Goal: Check status

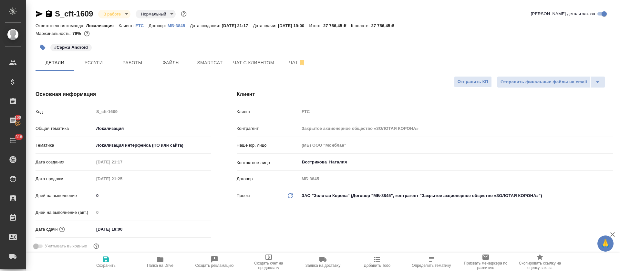
select select "RU"
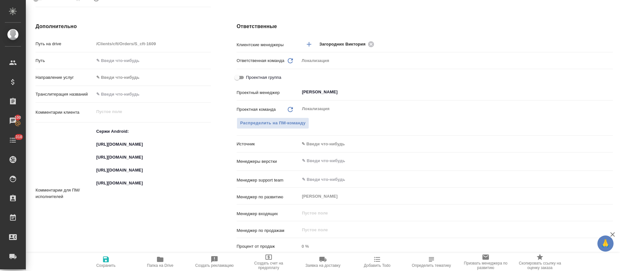
click at [122, 183] on textarea "Сержи Android: https://smartcat.com/projects/ce1e2d04-3e56-436e-975d-80da745dea…" at bounding box center [152, 193] width 117 height 134
click at [122, 183] on textarea "Сержи Android: https://smartcat.com/projects/ce1e2d04-3e56-436e-975d-80da745dea…" at bounding box center [152, 193] width 116 height 134
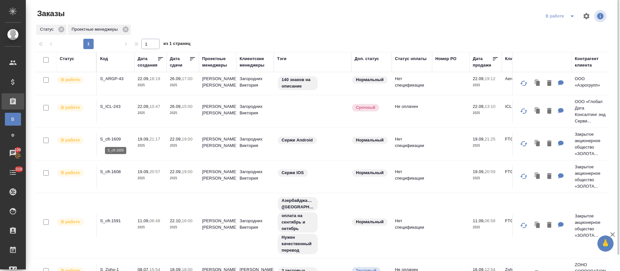
click at [109, 140] on p "S_cft-1609" at bounding box center [115, 139] width 31 height 6
click at [111, 174] on p "S_cft-1608" at bounding box center [115, 172] width 31 height 6
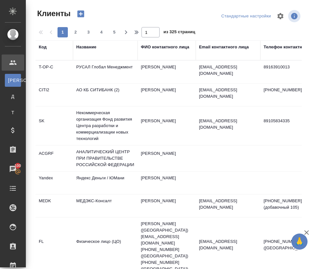
select select "RU"
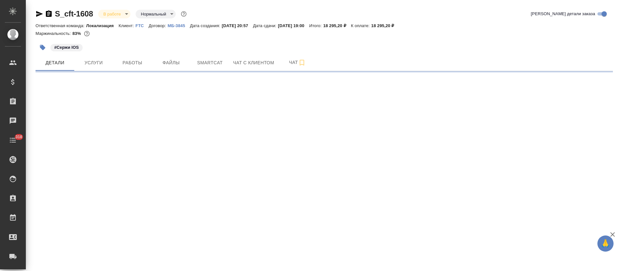
select select "RU"
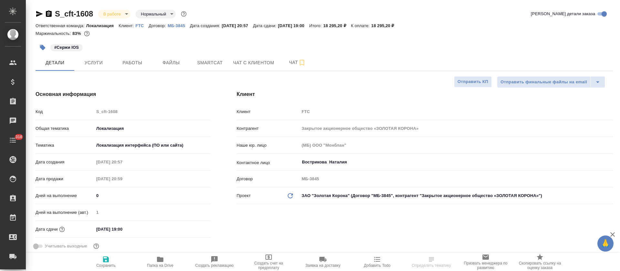
type textarea "x"
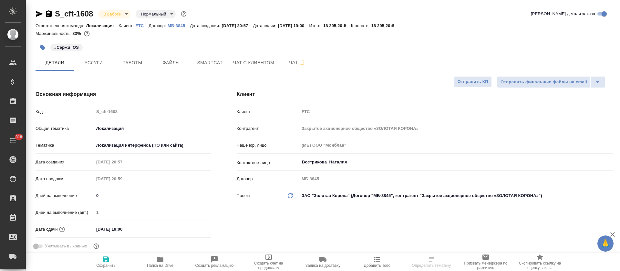
type textarea "x"
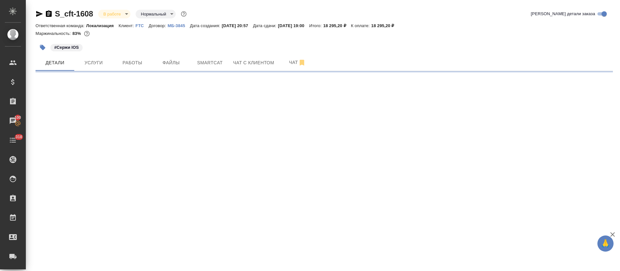
select select "RU"
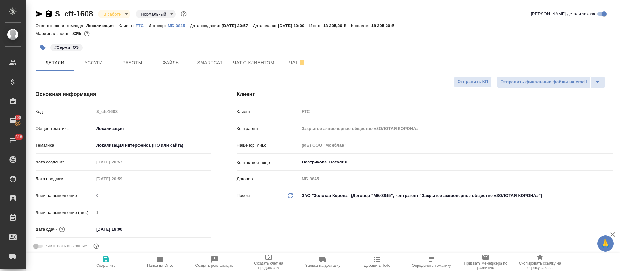
type textarea "x"
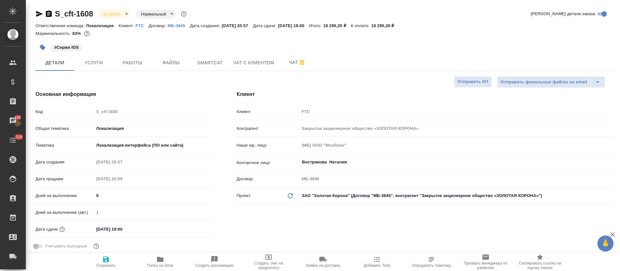
type textarea "x"
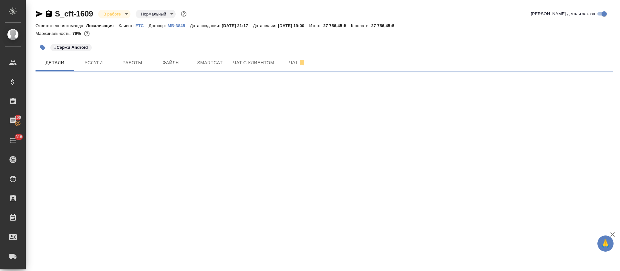
select select "RU"
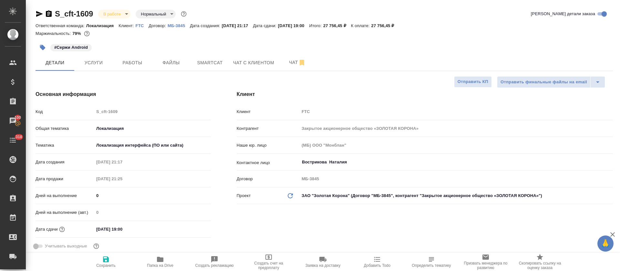
type textarea "x"
